Goal: Task Accomplishment & Management: Use online tool/utility

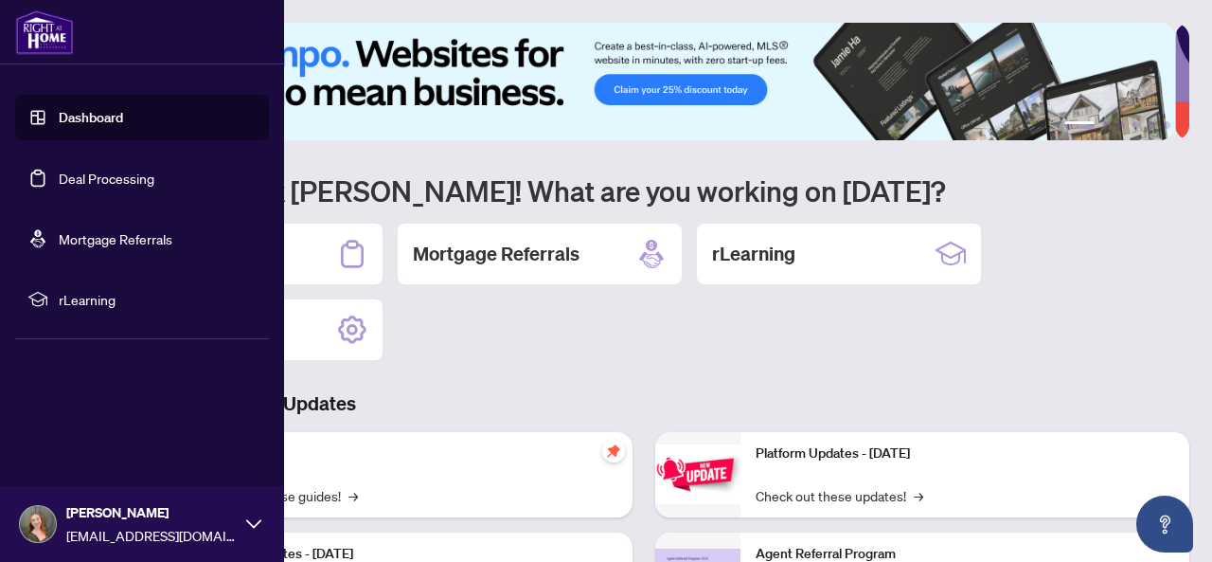
click at [59, 172] on link "Deal Processing" at bounding box center [107, 178] width 96 height 17
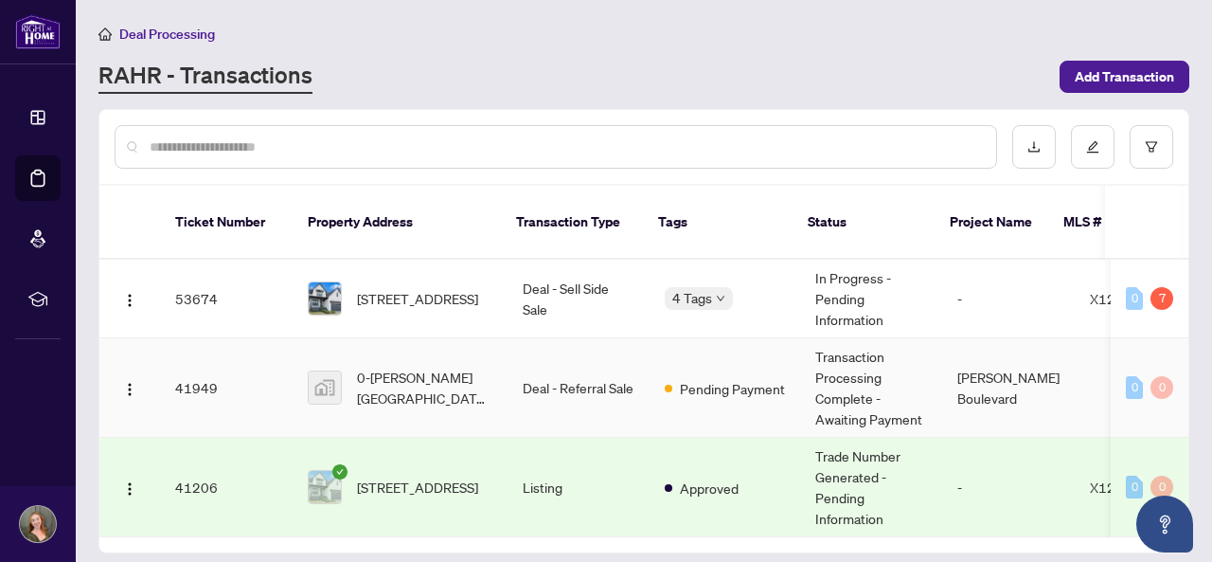
click at [426, 380] on span "0-[PERSON_NAME][GEOGRAPHIC_DATA], [GEOGRAPHIC_DATA], [GEOGRAPHIC_DATA]" at bounding box center [424, 388] width 135 height 42
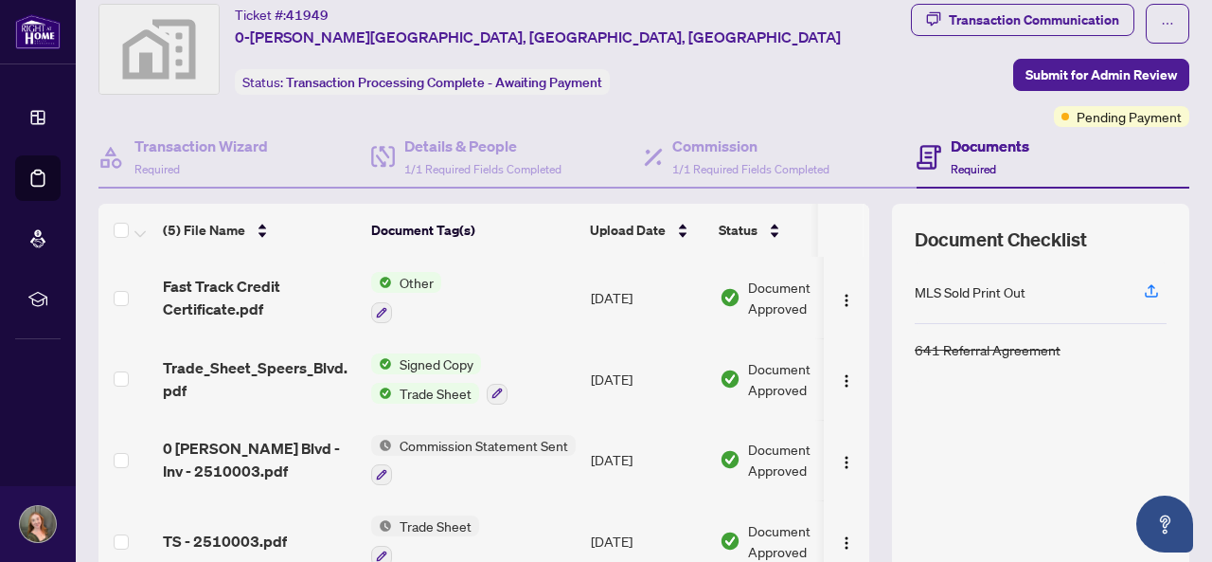
scroll to position [59, 0]
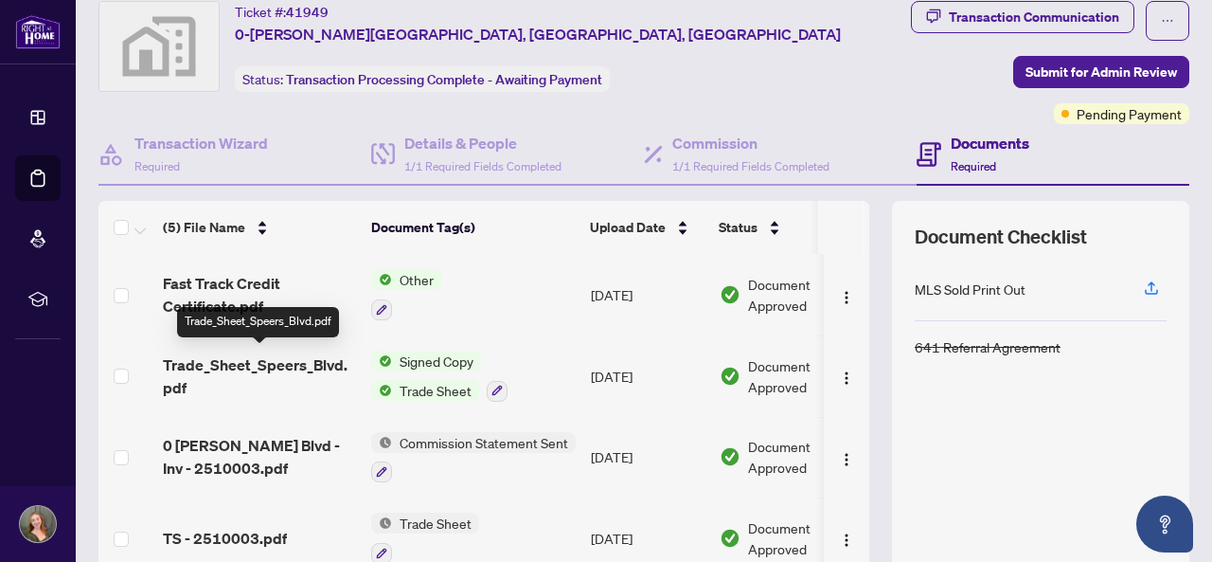
click at [321, 365] on span "Trade_Sheet_Speers_Blvd.pdf" at bounding box center [259, 375] width 193 height 45
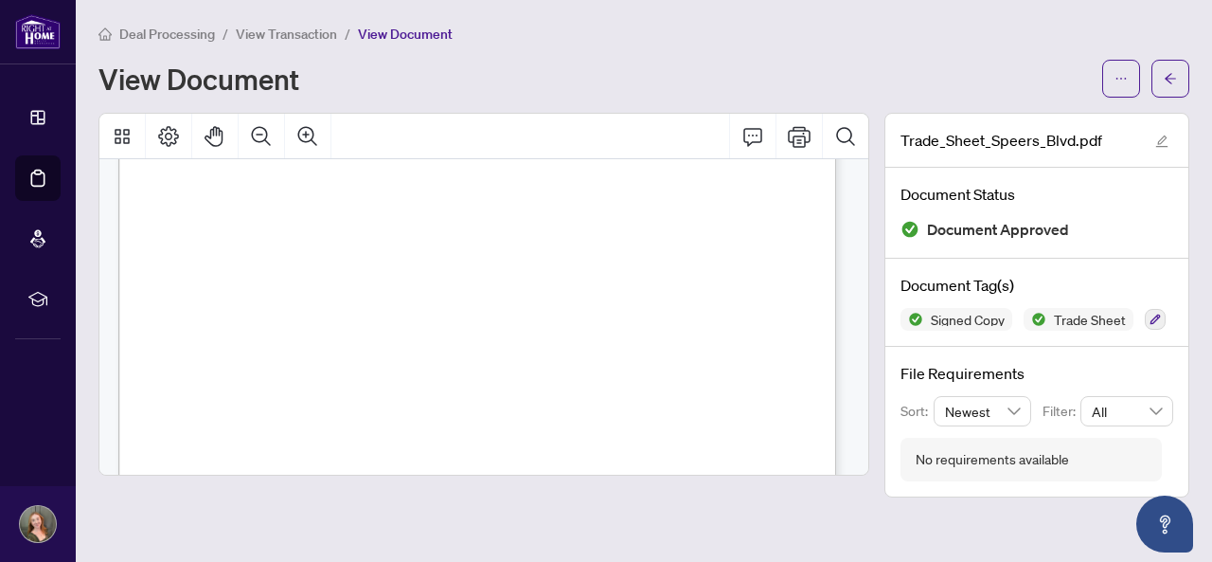
scroll to position [155, 0]
click at [808, 126] on icon "Print" at bounding box center [799, 136] width 23 height 23
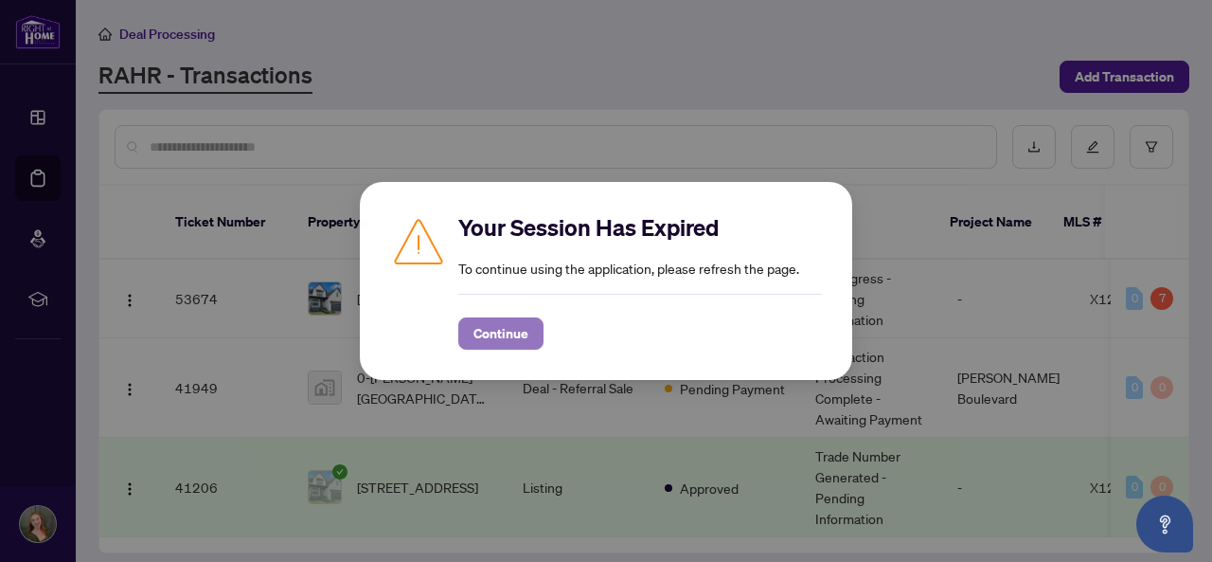
click at [510, 328] on span "Continue" at bounding box center [501, 333] width 55 height 30
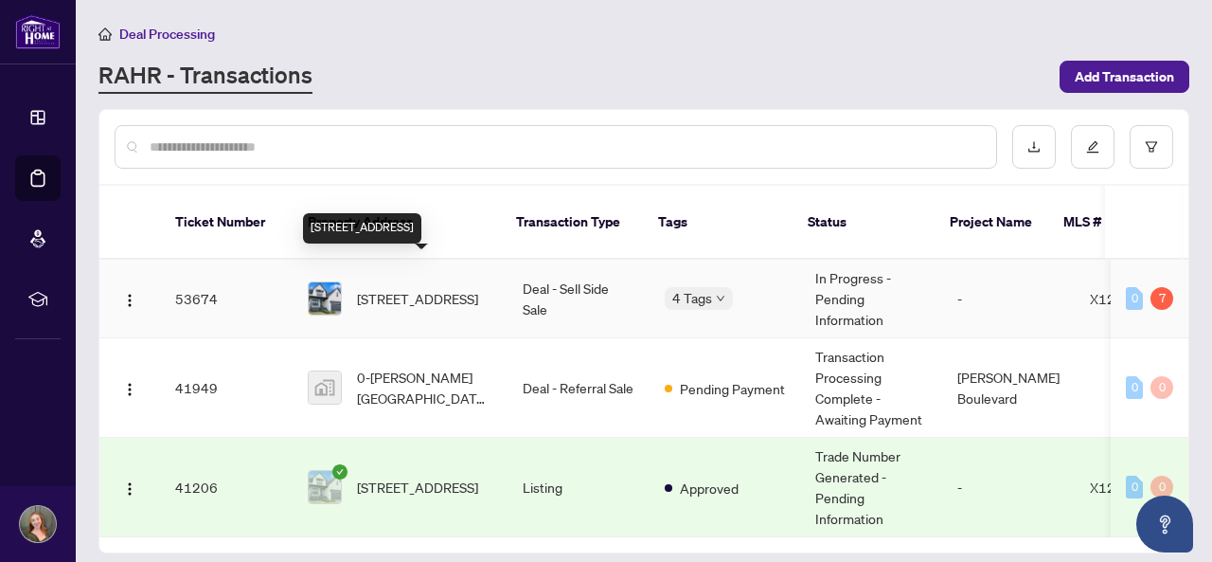
click at [421, 298] on td "[STREET_ADDRESS]" at bounding box center [400, 299] width 215 height 79
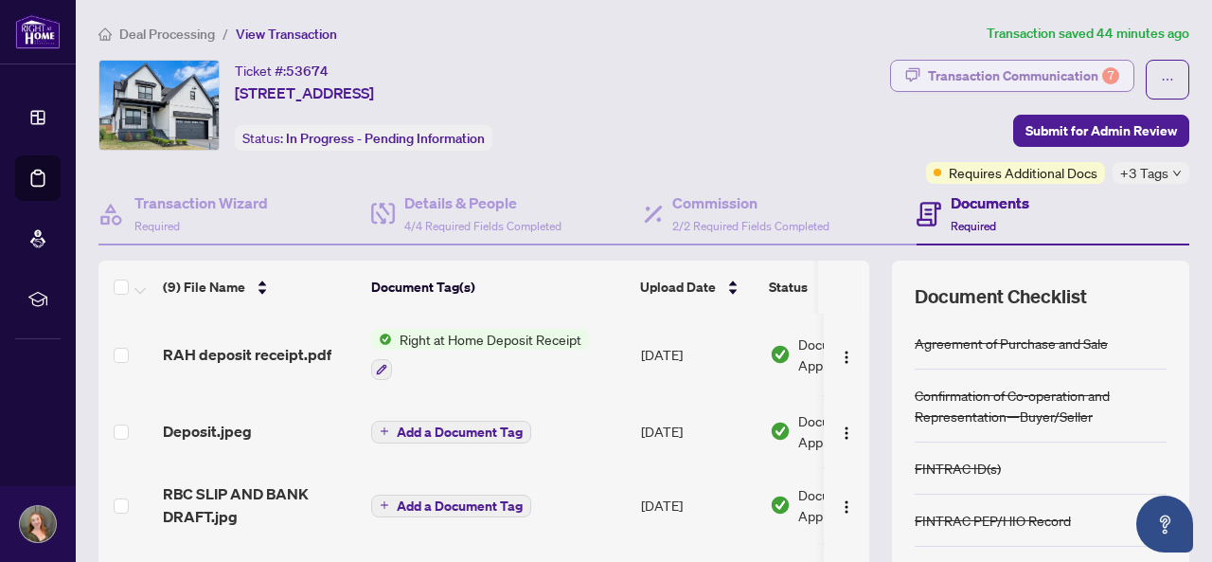
click at [1059, 77] on div "Transaction Communication 7" at bounding box center [1023, 76] width 191 height 30
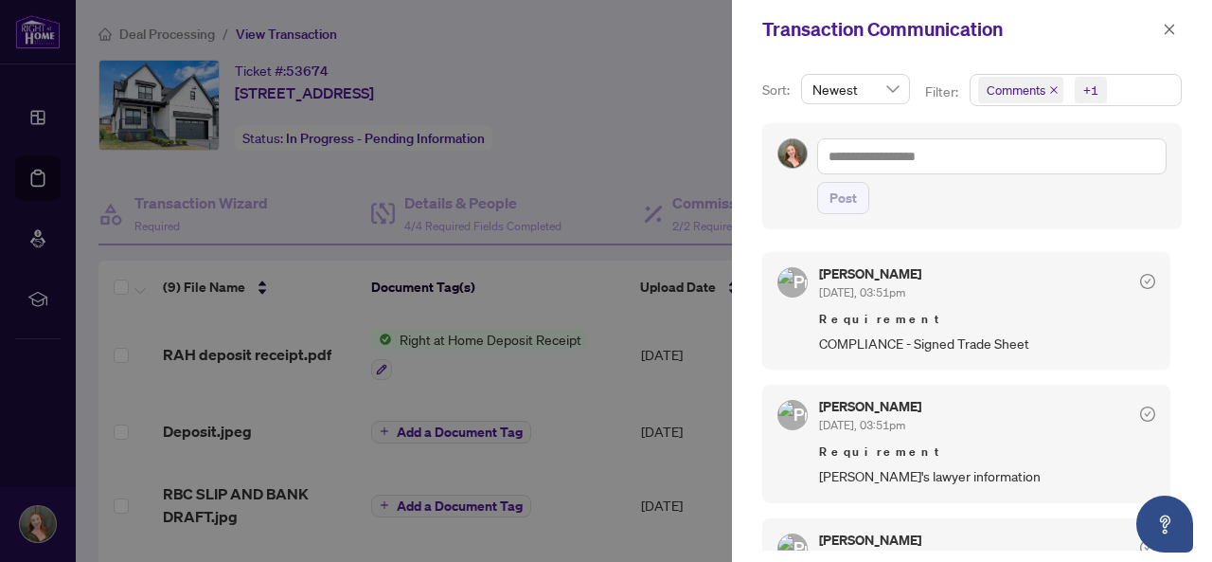
drag, startPoint x: 1011, startPoint y: 372, endPoint x: 1083, endPoint y: 225, distance: 163.5
click at [1083, 225] on div "Post" at bounding box center [972, 175] width 420 height 105
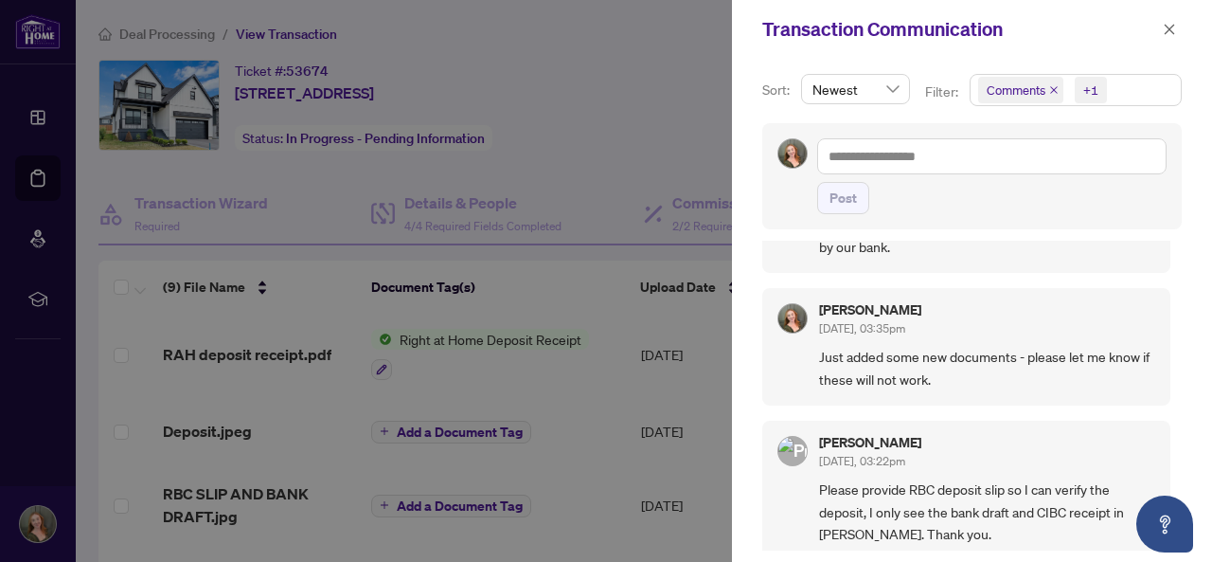
scroll to position [2, 0]
click at [1171, 27] on icon "close" at bounding box center [1169, 29] width 13 height 13
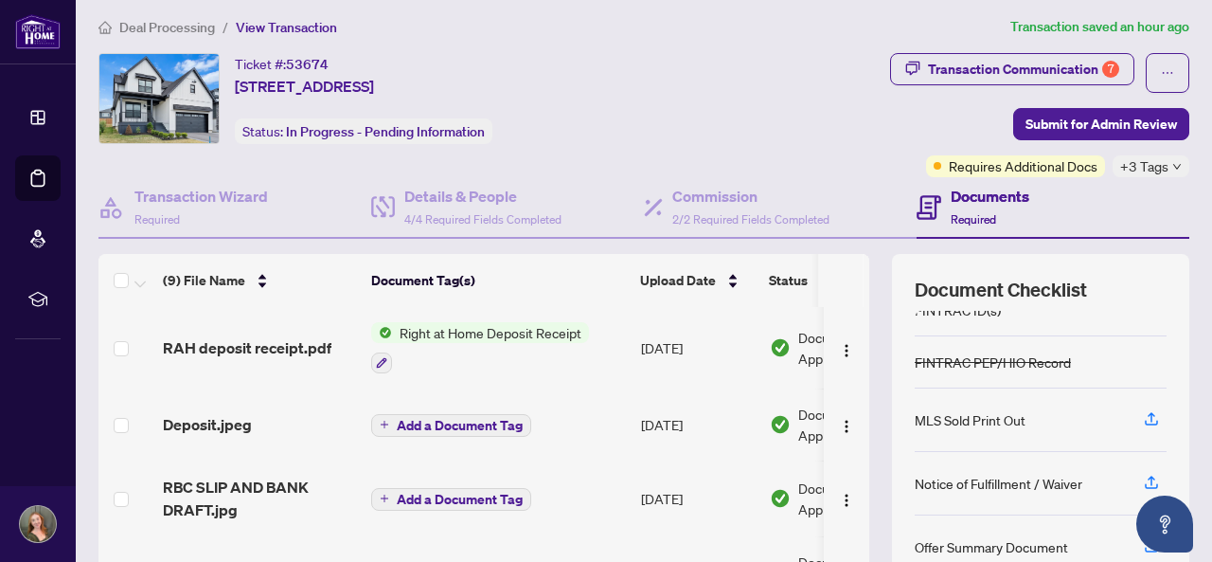
scroll to position [0, 0]
